Goal: Information Seeking & Learning: Learn about a topic

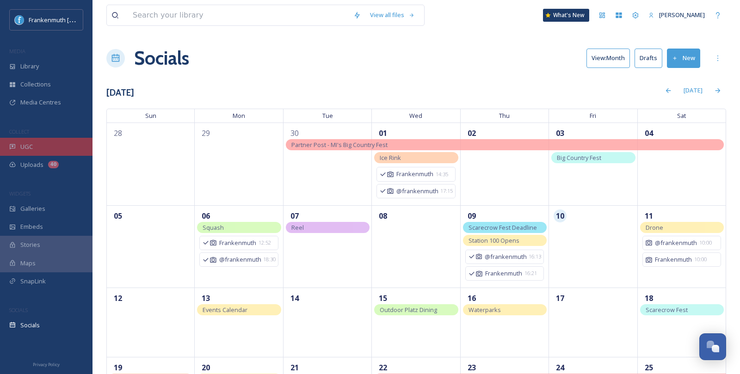
click at [55, 147] on div "UGC" at bounding box center [46, 147] width 92 height 18
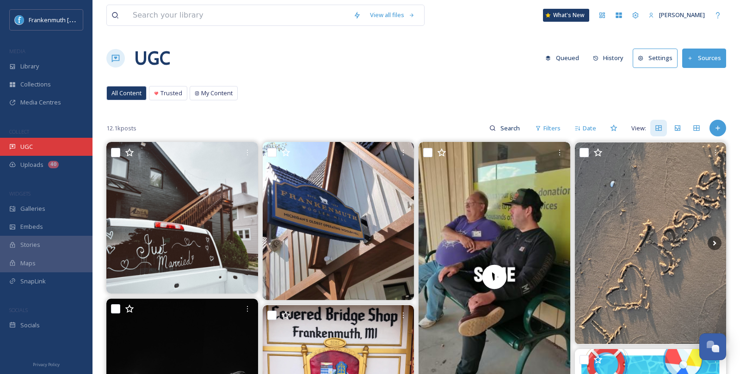
click at [53, 148] on div "UGC" at bounding box center [46, 147] width 92 height 18
